Goal: Register for event/course

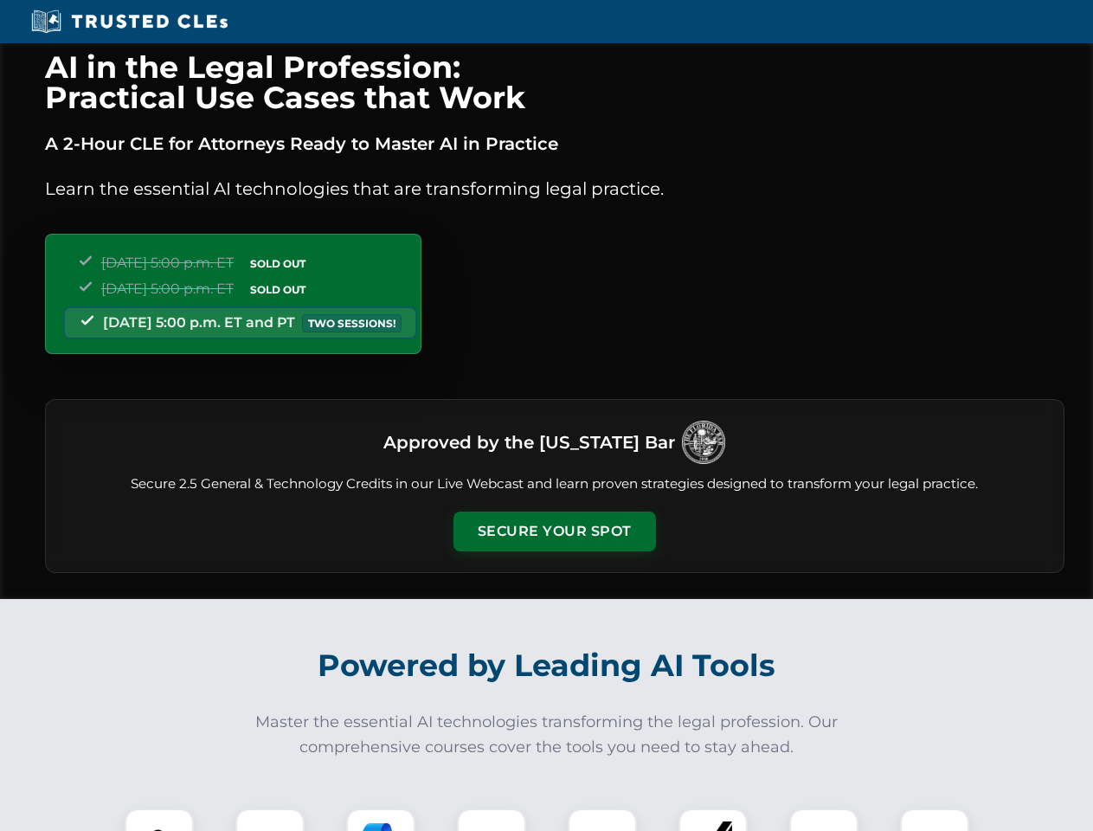
click at [554, 532] on button "Secure Your Spot" at bounding box center [555, 532] width 203 height 40
click at [159, 820] on img at bounding box center [159, 843] width 50 height 50
click at [270, 820] on div at bounding box center [269, 843] width 69 height 69
